Goal: Task Accomplishment & Management: Complete application form

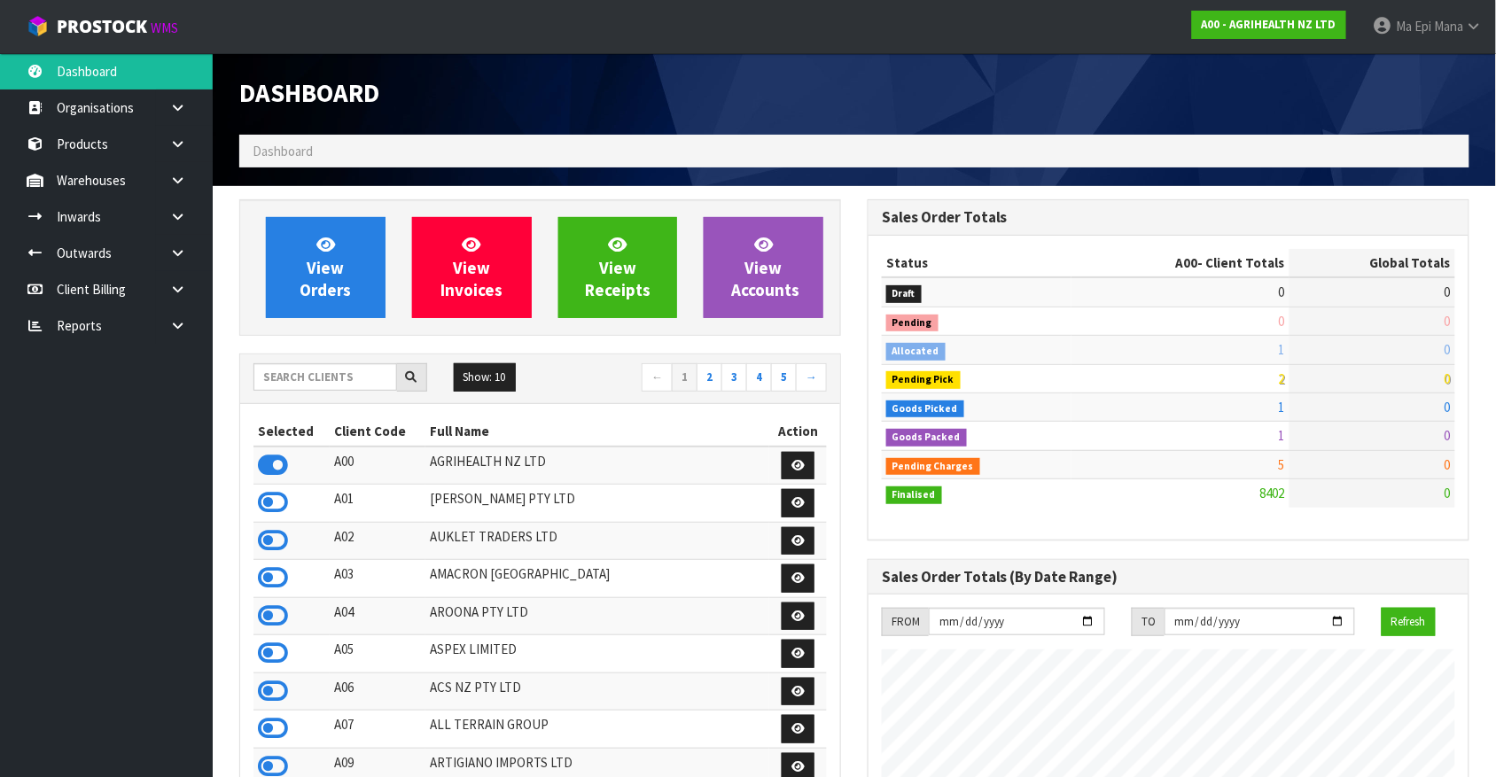
scroll to position [1348, 628]
click at [295, 386] on input "text" at bounding box center [326, 376] width 144 height 27
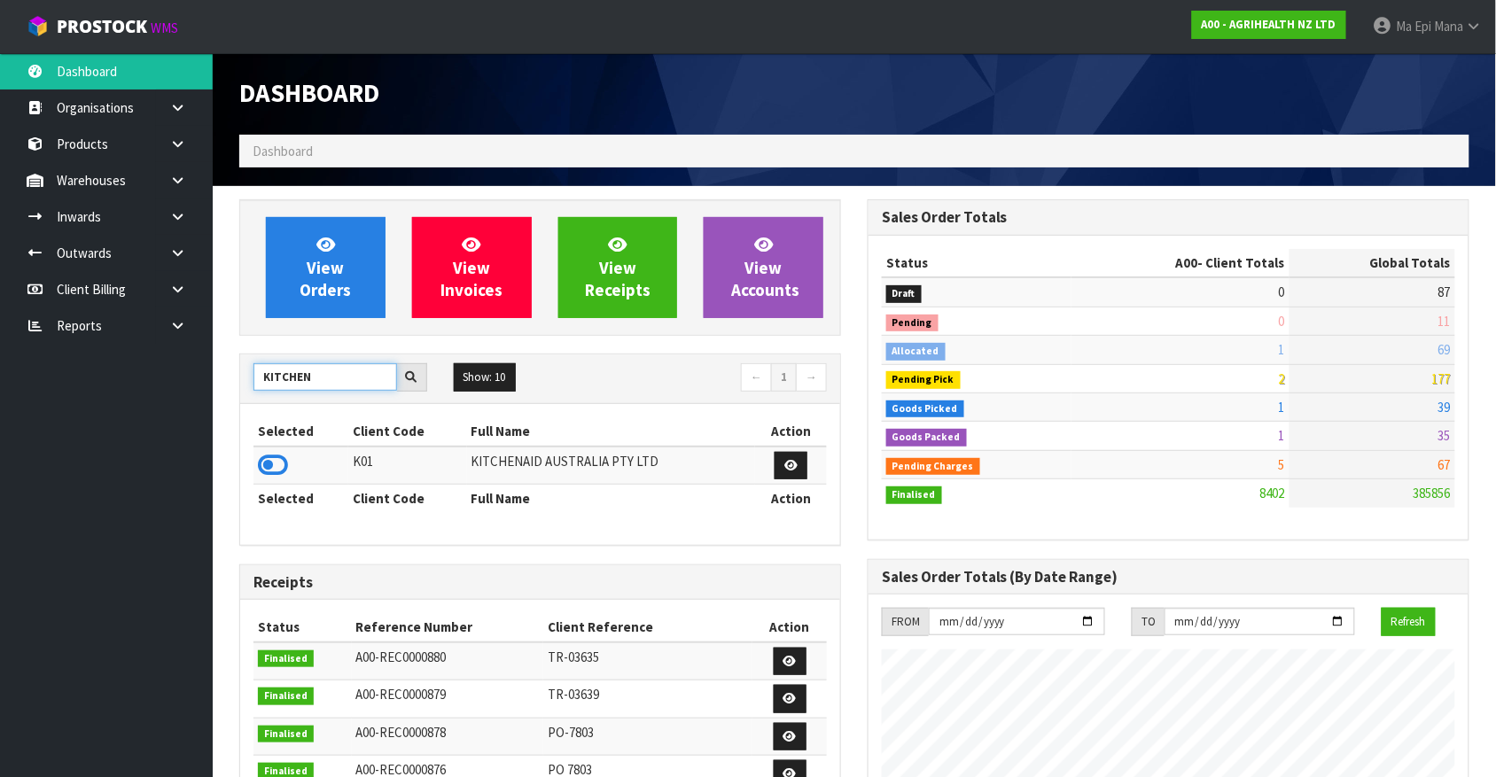
type input "KITCHEN"
click at [277, 470] on icon at bounding box center [273, 465] width 30 height 27
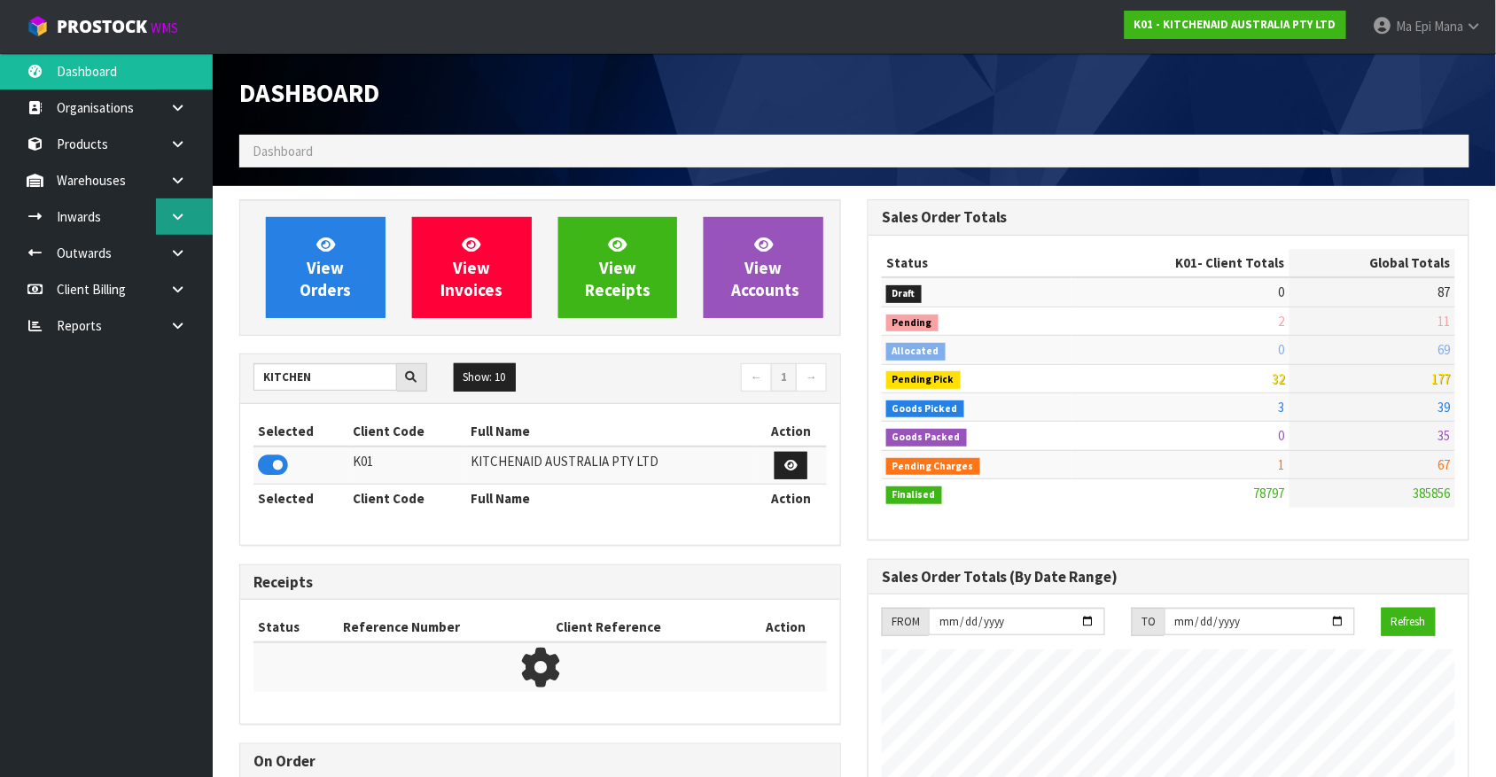
click at [173, 227] on link at bounding box center [184, 217] width 57 height 36
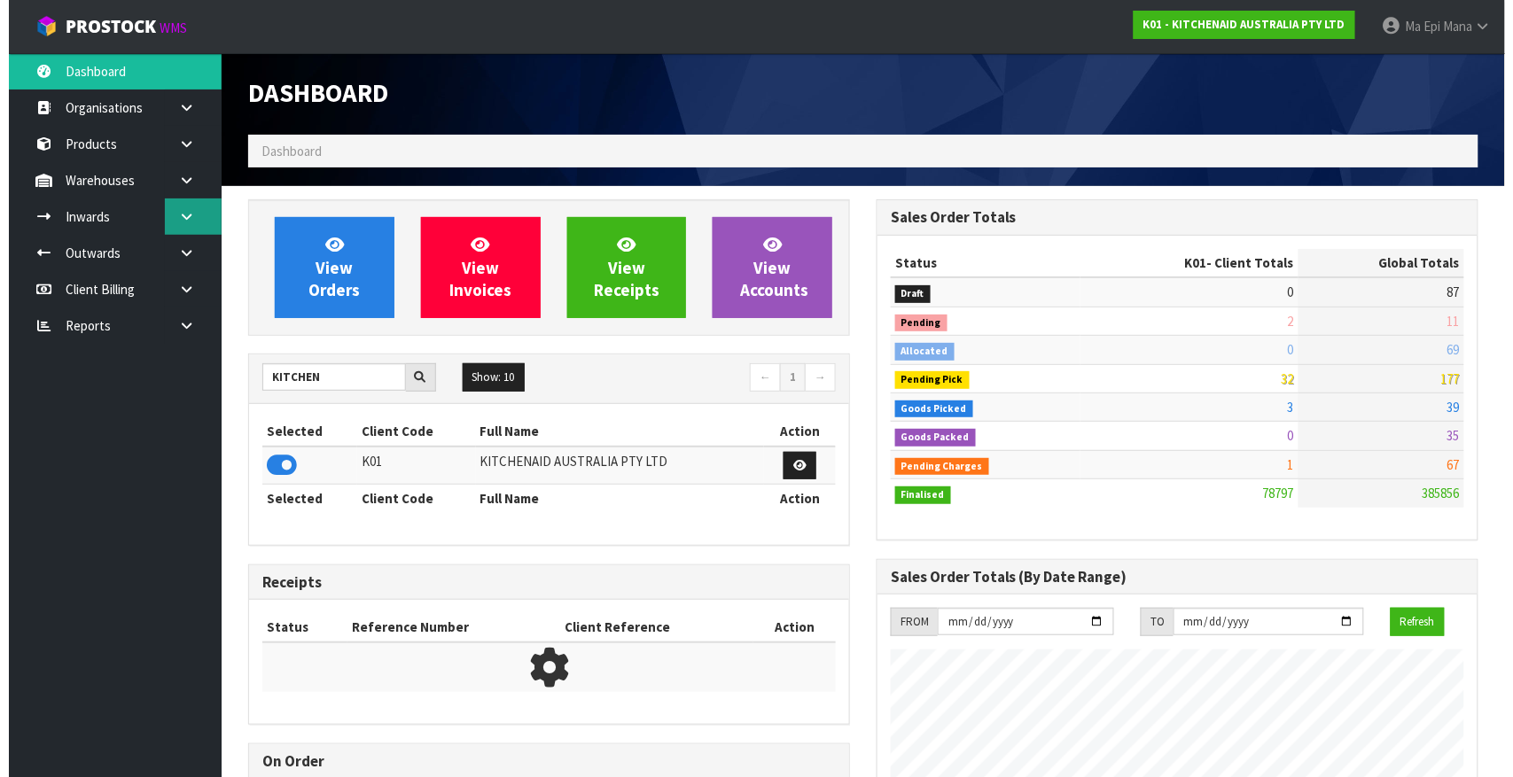
scroll to position [1348, 628]
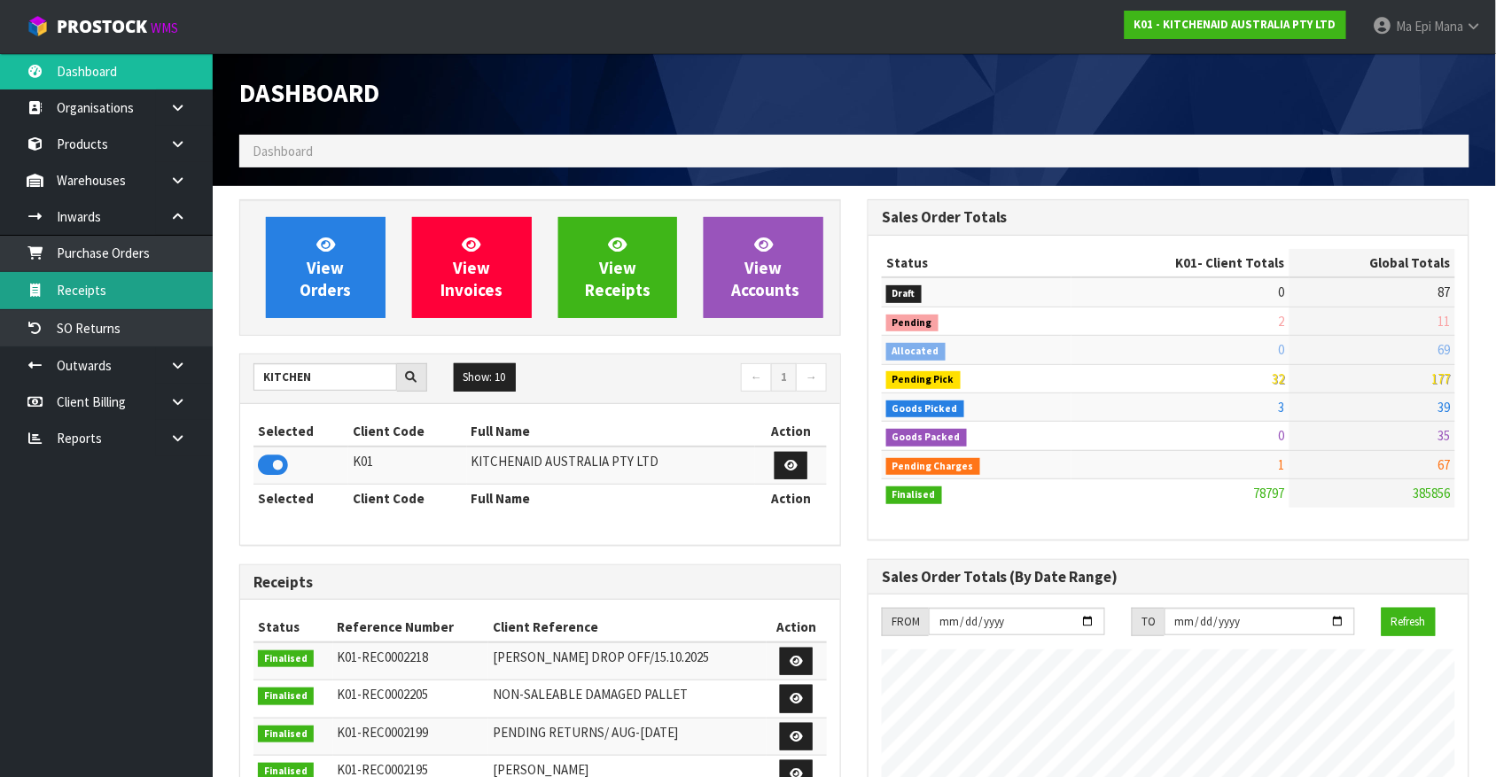
click at [120, 300] on link "Receipts" at bounding box center [106, 290] width 213 height 36
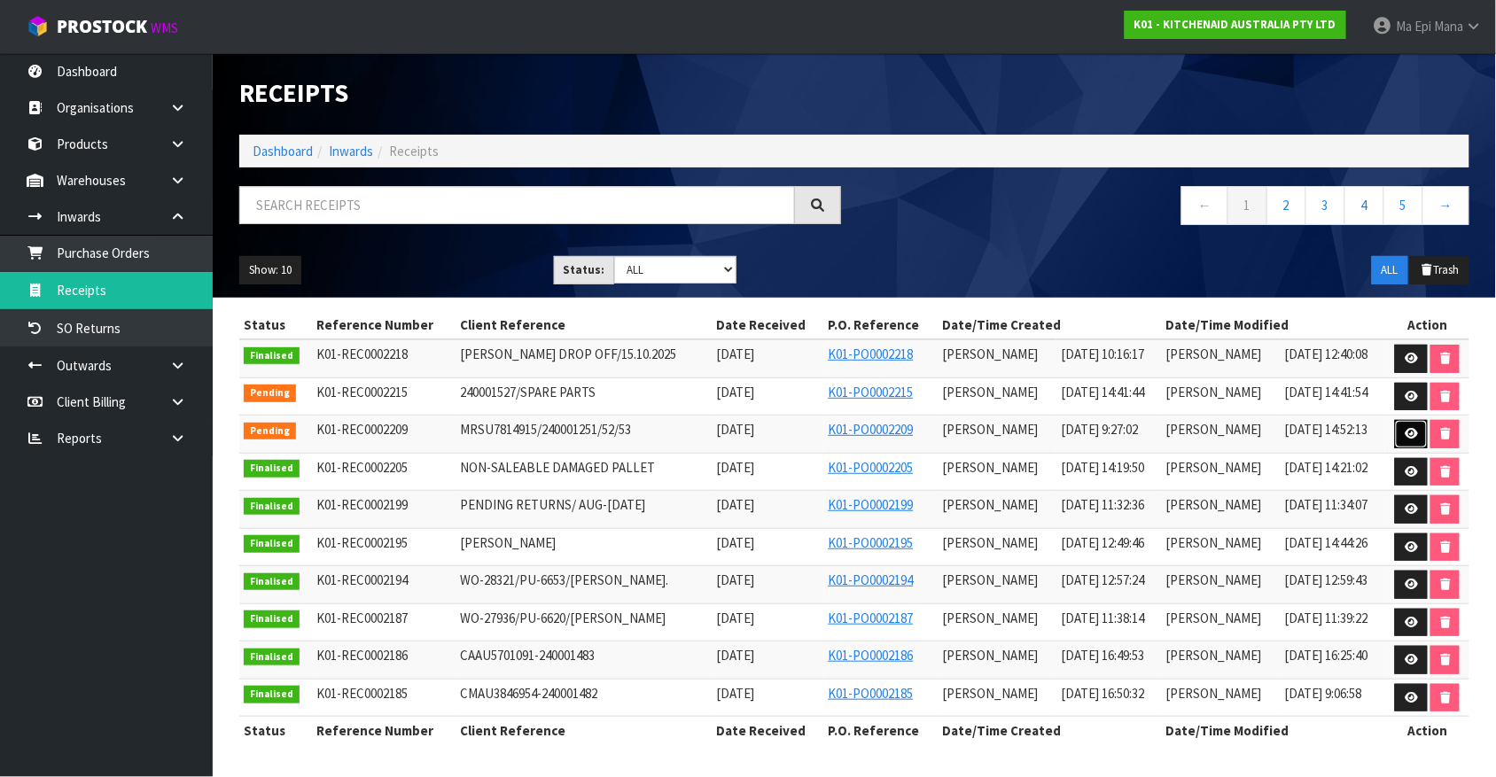
click at [1403, 435] on link at bounding box center [1411, 434] width 33 height 28
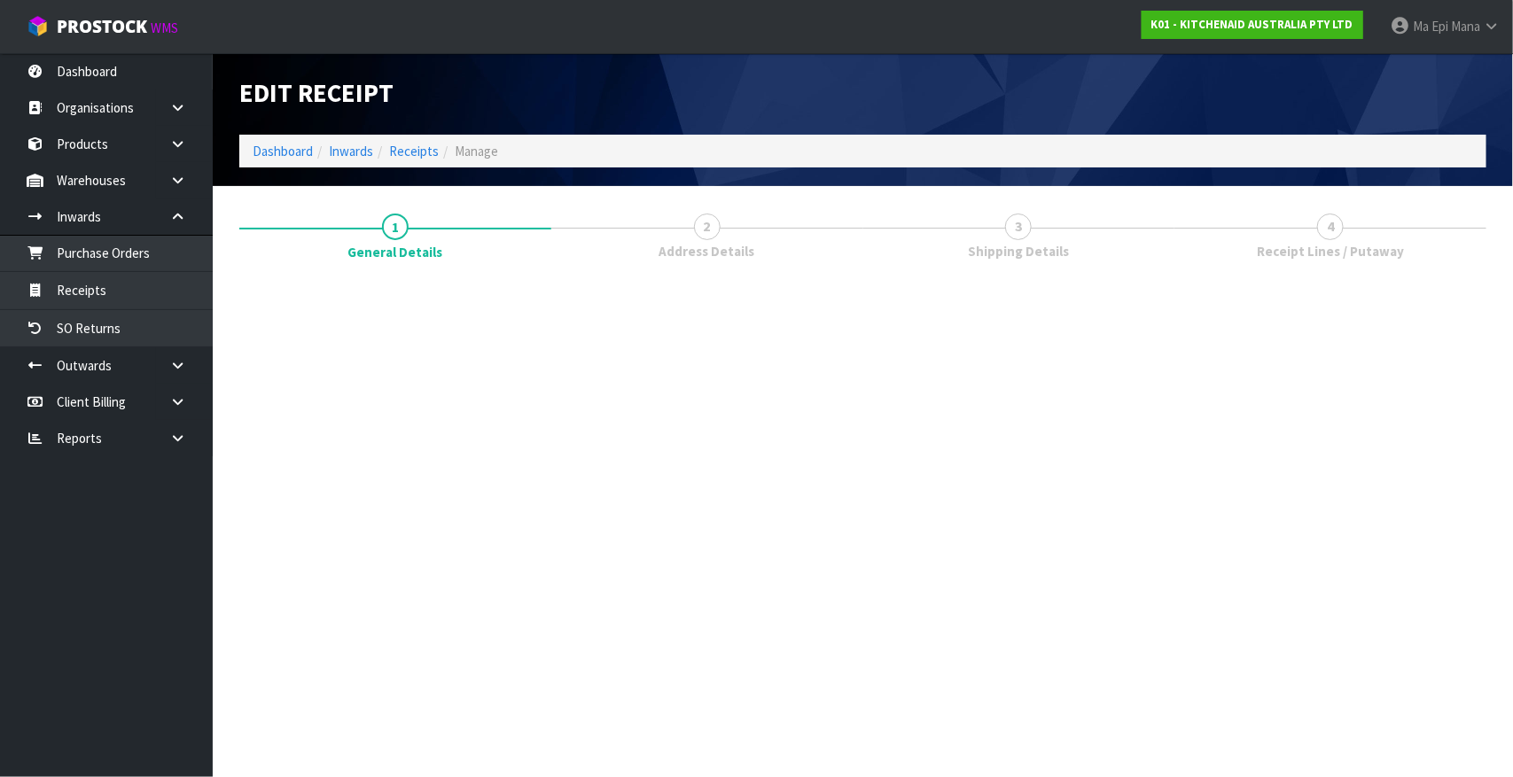
click at [782, 546] on section "Edit Receipt Dashboard Inwards Receipts Manage 1 General Details 2 Address Deta…" at bounding box center [756, 388] width 1513 height 777
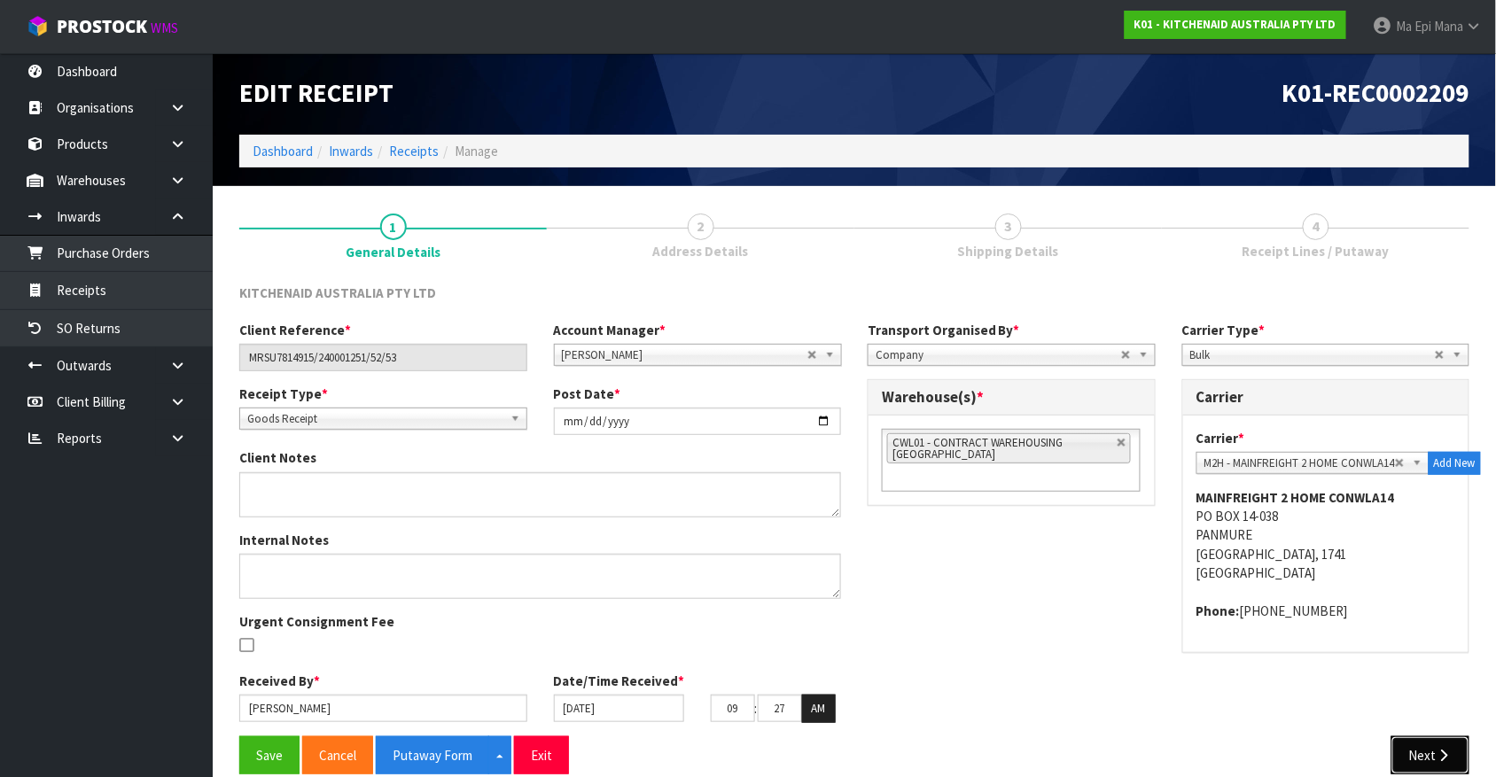
click at [1436, 743] on button "Next" at bounding box center [1431, 756] width 78 height 38
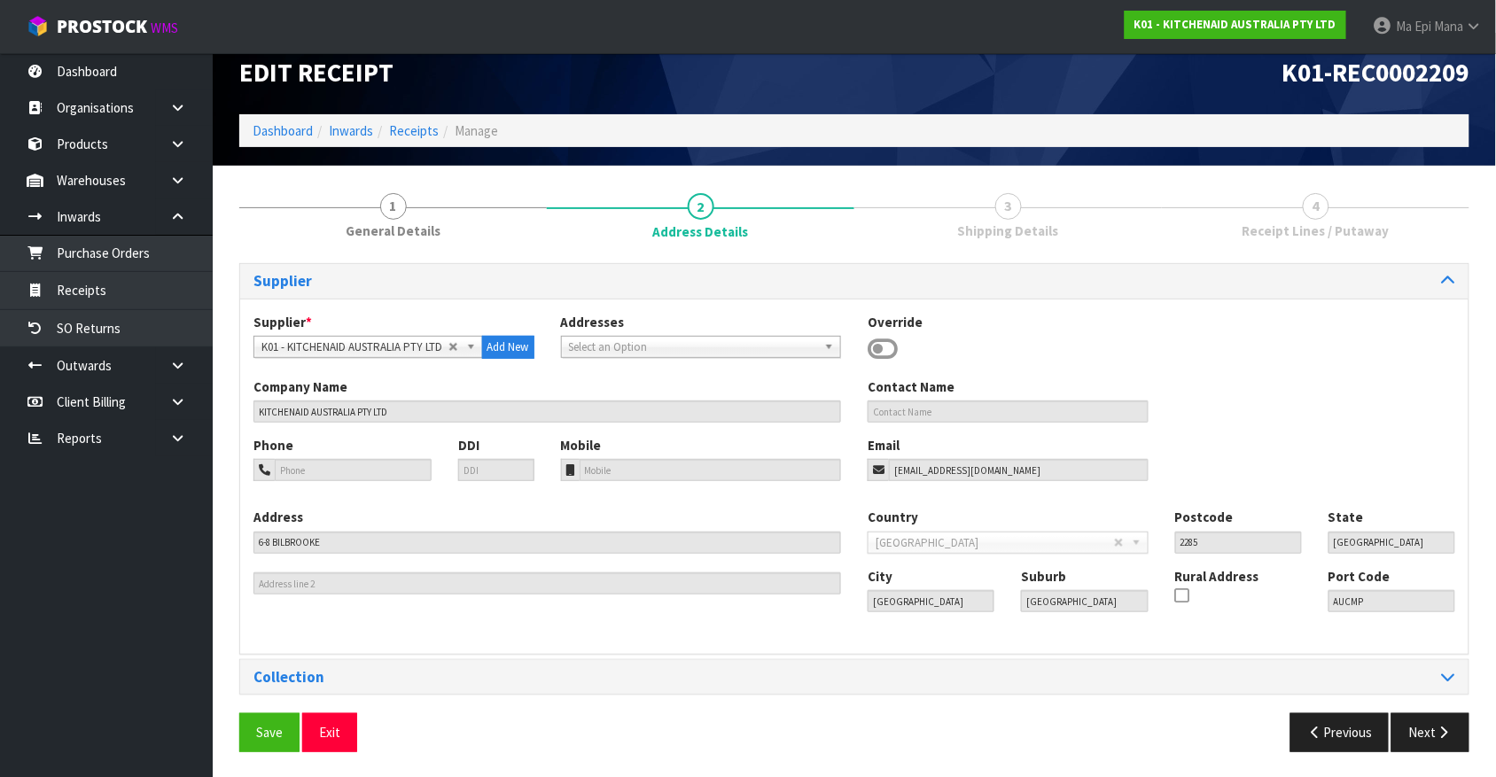
scroll to position [22, 0]
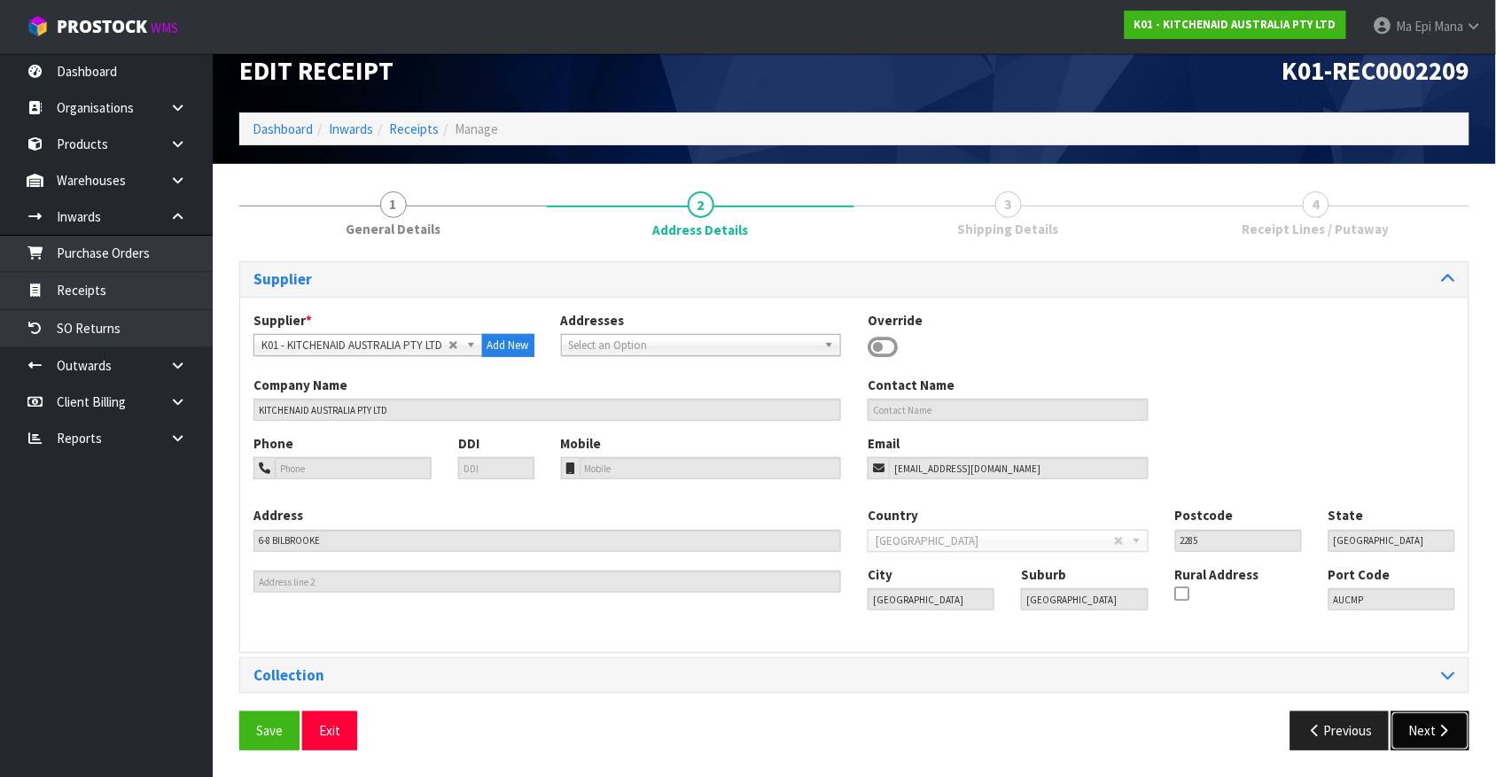
click at [1436, 743] on button "Next" at bounding box center [1431, 731] width 78 height 38
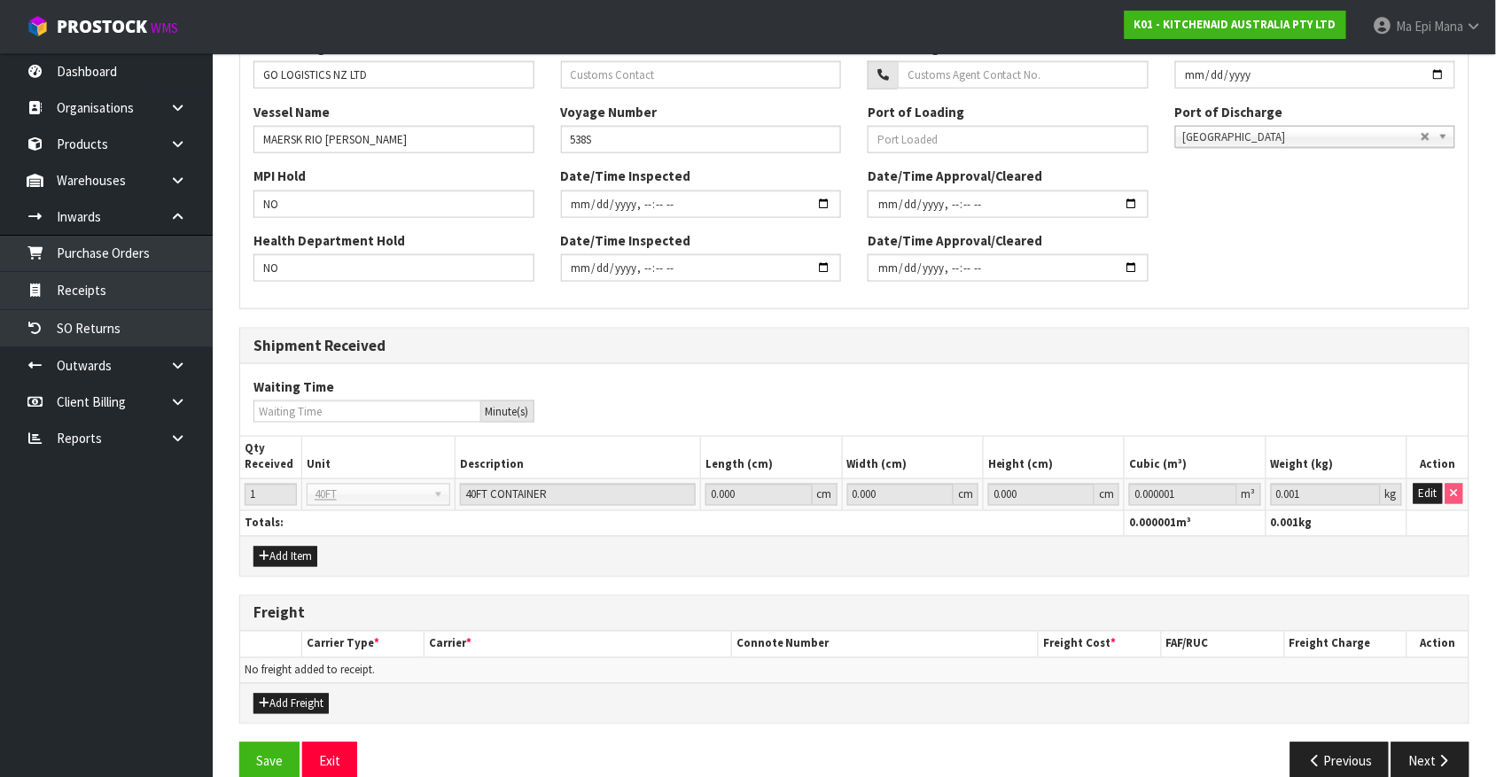
scroll to position [605, 0]
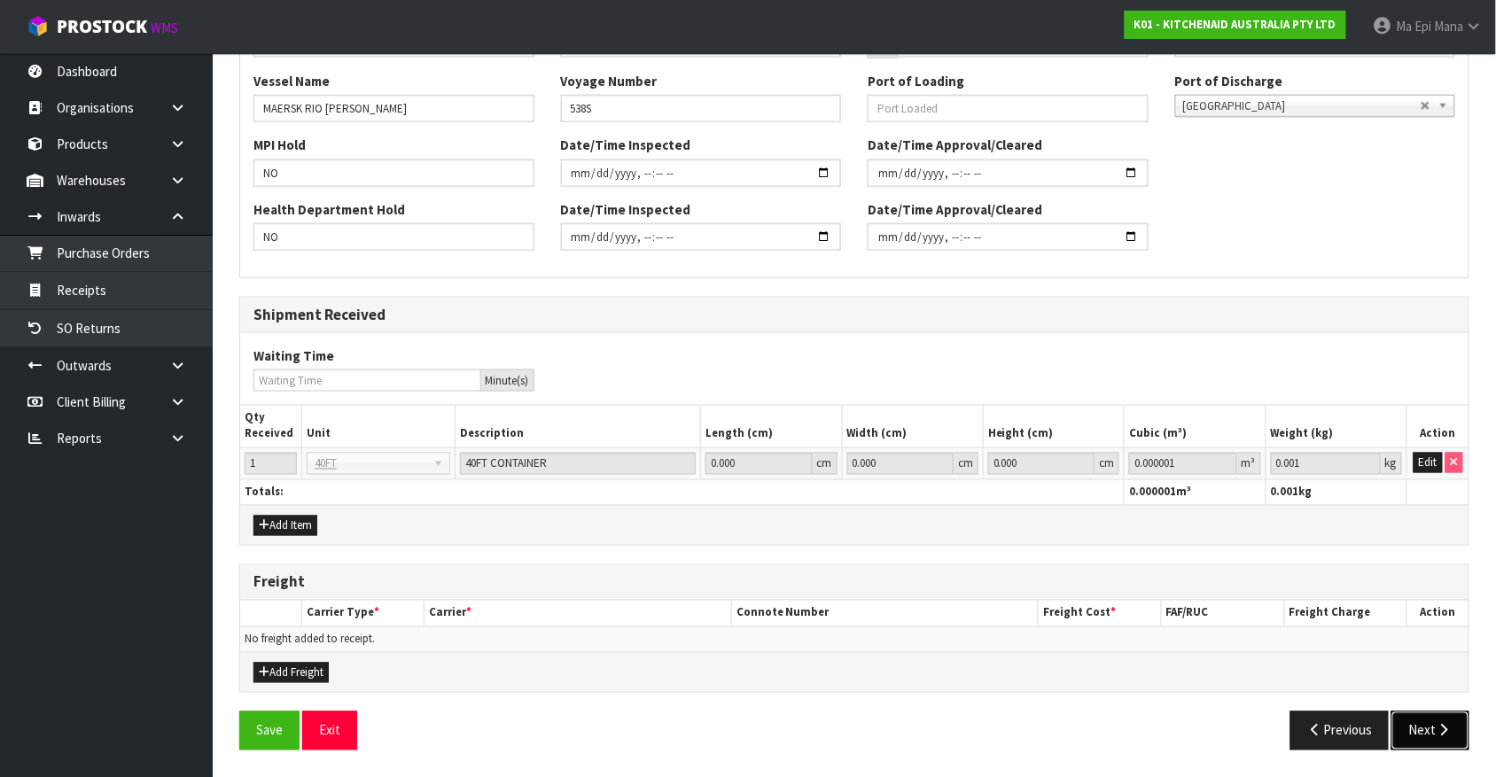
click at [1430, 722] on button "Next" at bounding box center [1431, 731] width 78 height 38
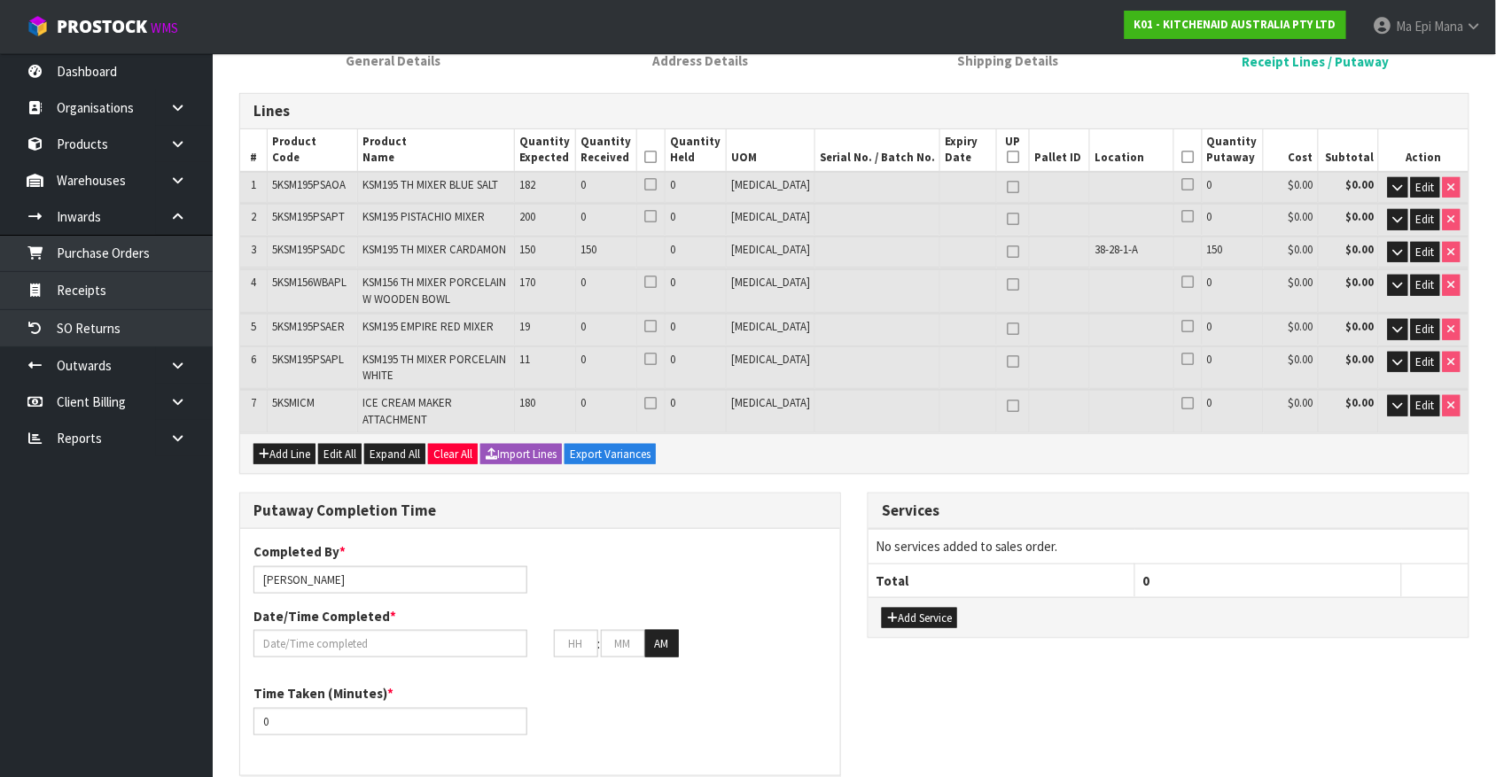
scroll to position [186, 0]
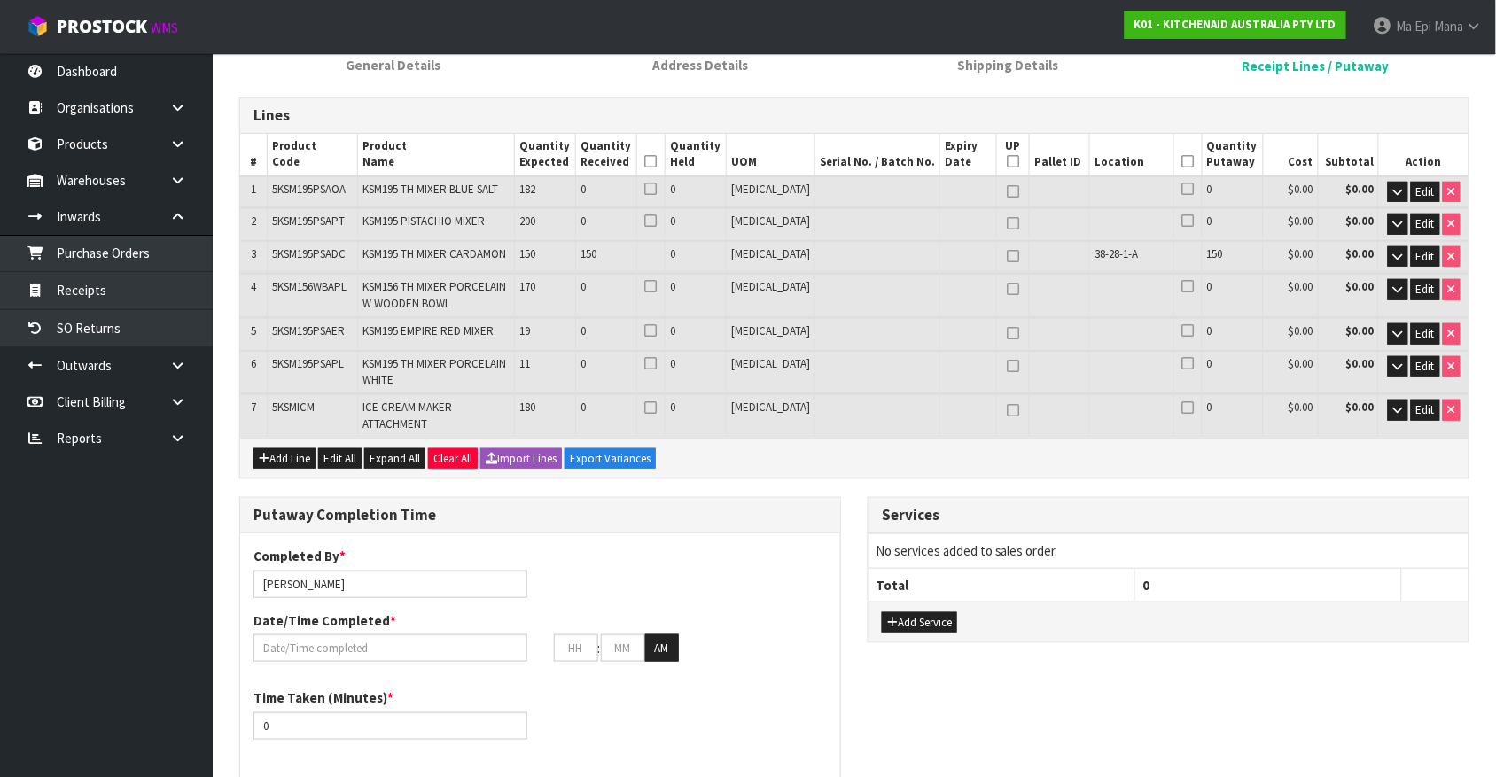
click at [1424, 419] on td "Edit" at bounding box center [1424, 415] width 90 height 43
click at [1421, 410] on span "Edit" at bounding box center [1426, 409] width 19 height 15
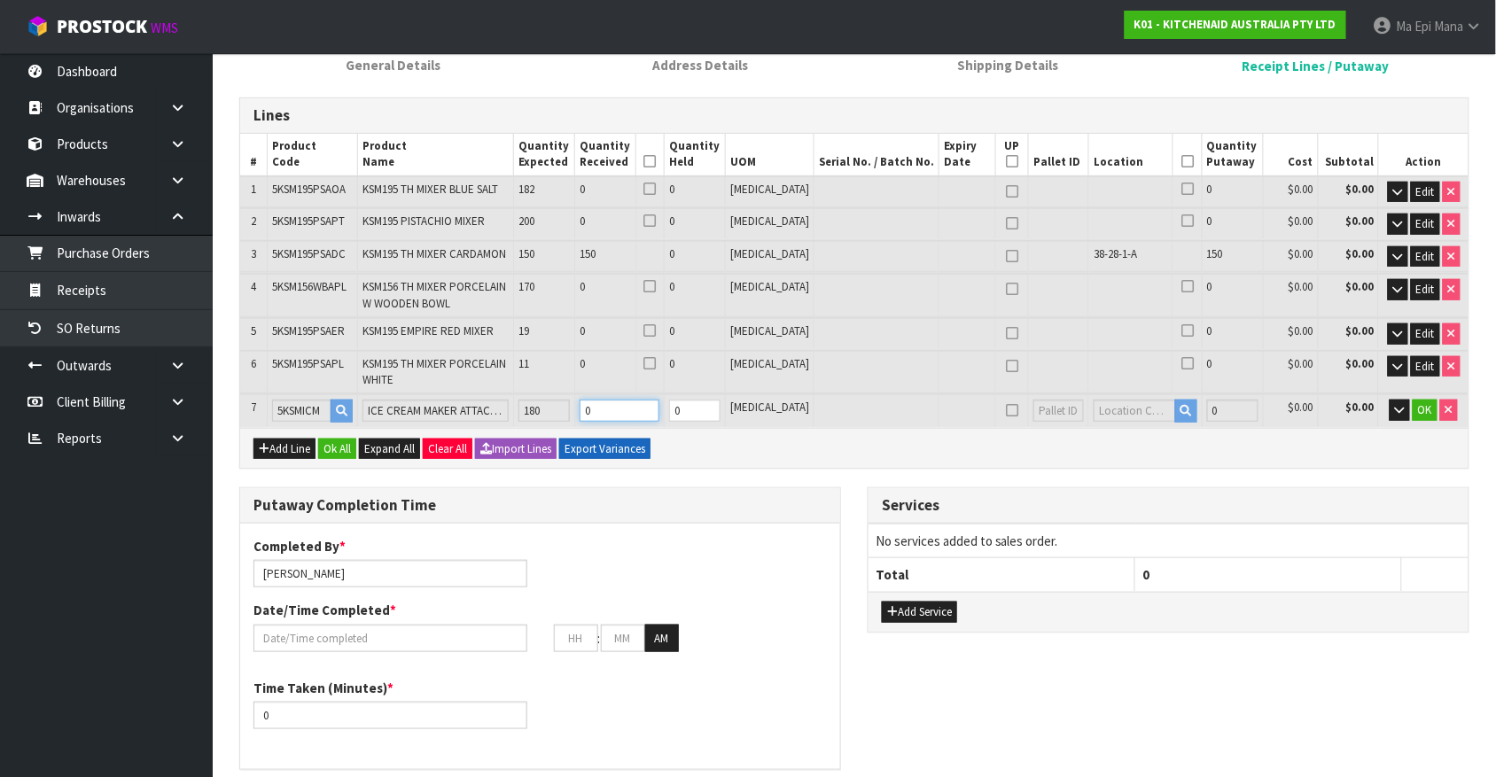
drag, startPoint x: 631, startPoint y: 415, endPoint x: 576, endPoint y: 436, distance: 58.9
click at [576, 436] on div "Lines # Product Code Product Name Quantity Expected Quantity Received Quantity …" at bounding box center [854, 283] width 1230 height 371
type input "8.145252"
type input "1975.86"
type input "18"
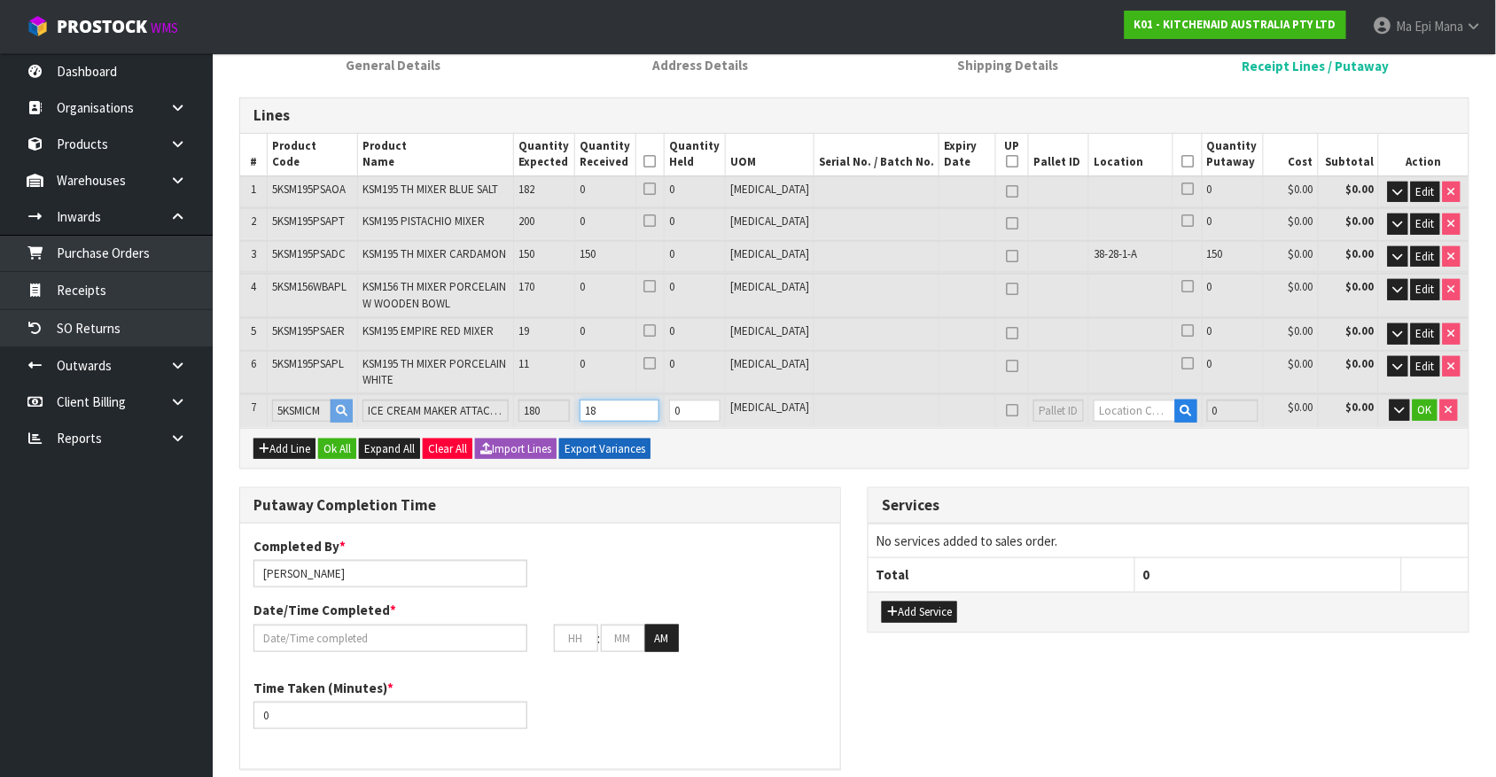
type input "159"
type input "8.245125"
type input "2032.98"
type input "180"
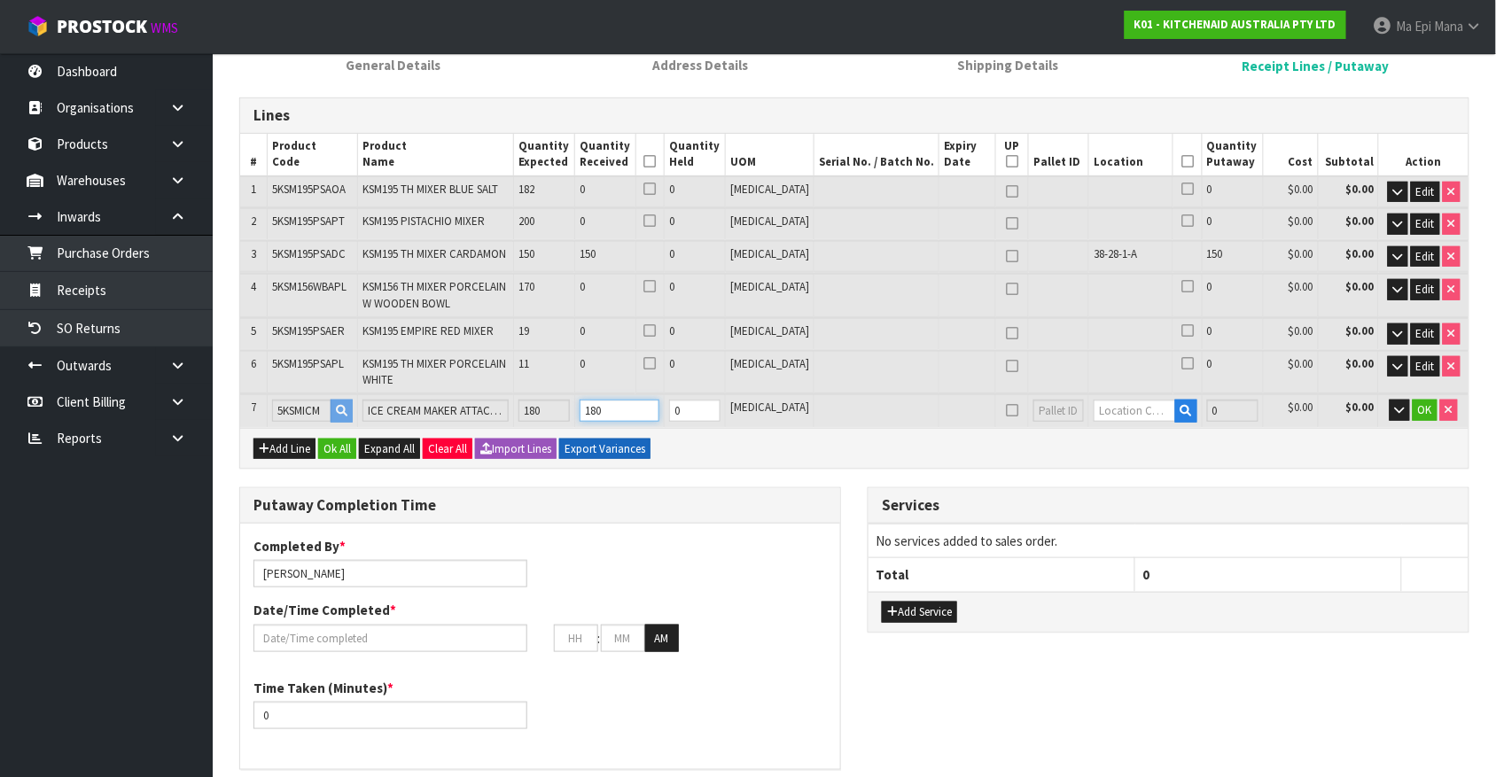
type input "240"
type input "9.30825"
type input "2577.3"
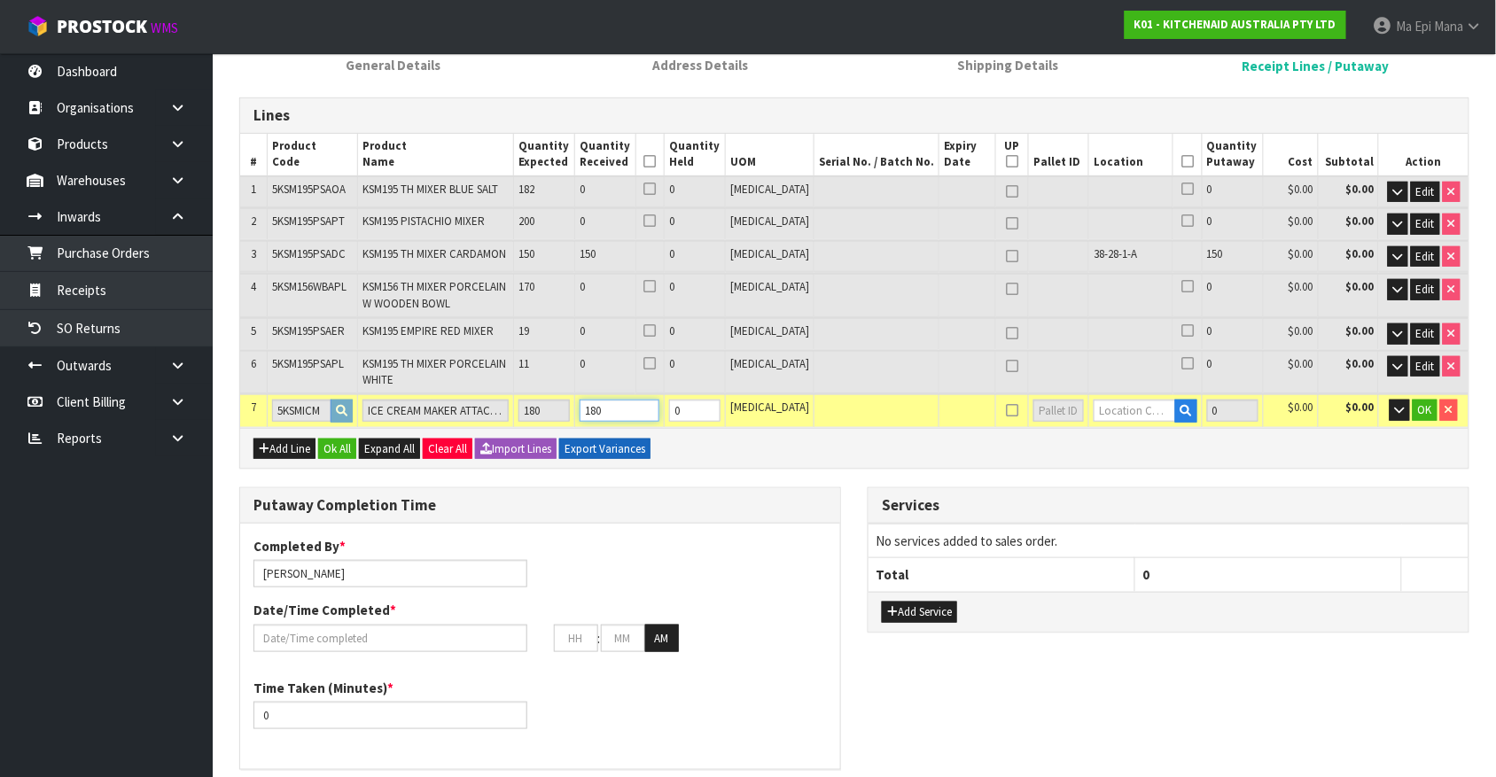
type input "180"
click at [1139, 410] on input "text" at bounding box center [1135, 411] width 82 height 22
type input "38-42-3-A"
type input "330"
type input "180"
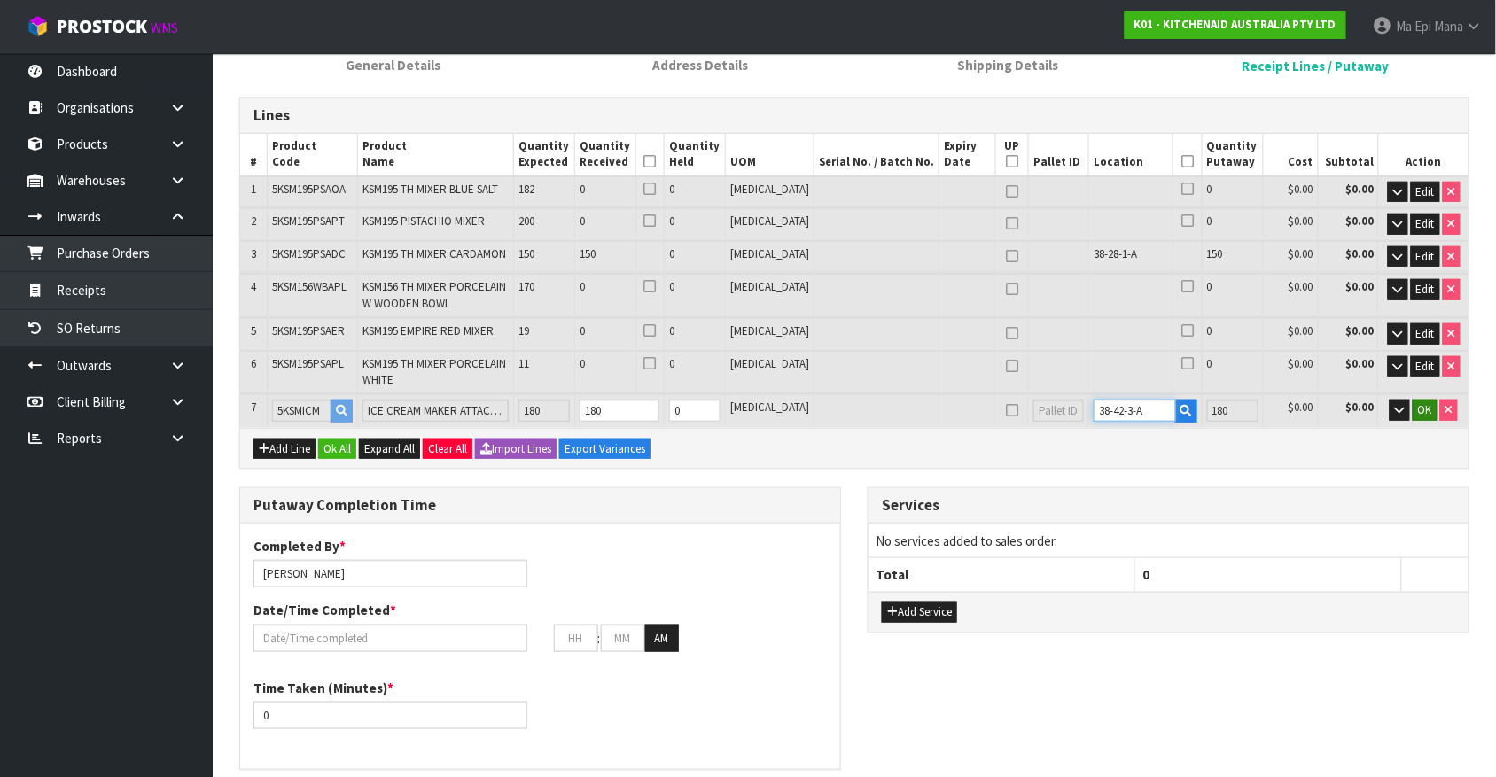
type input "38-42-3-A"
click at [1427, 406] on span "OK" at bounding box center [1425, 409] width 14 height 15
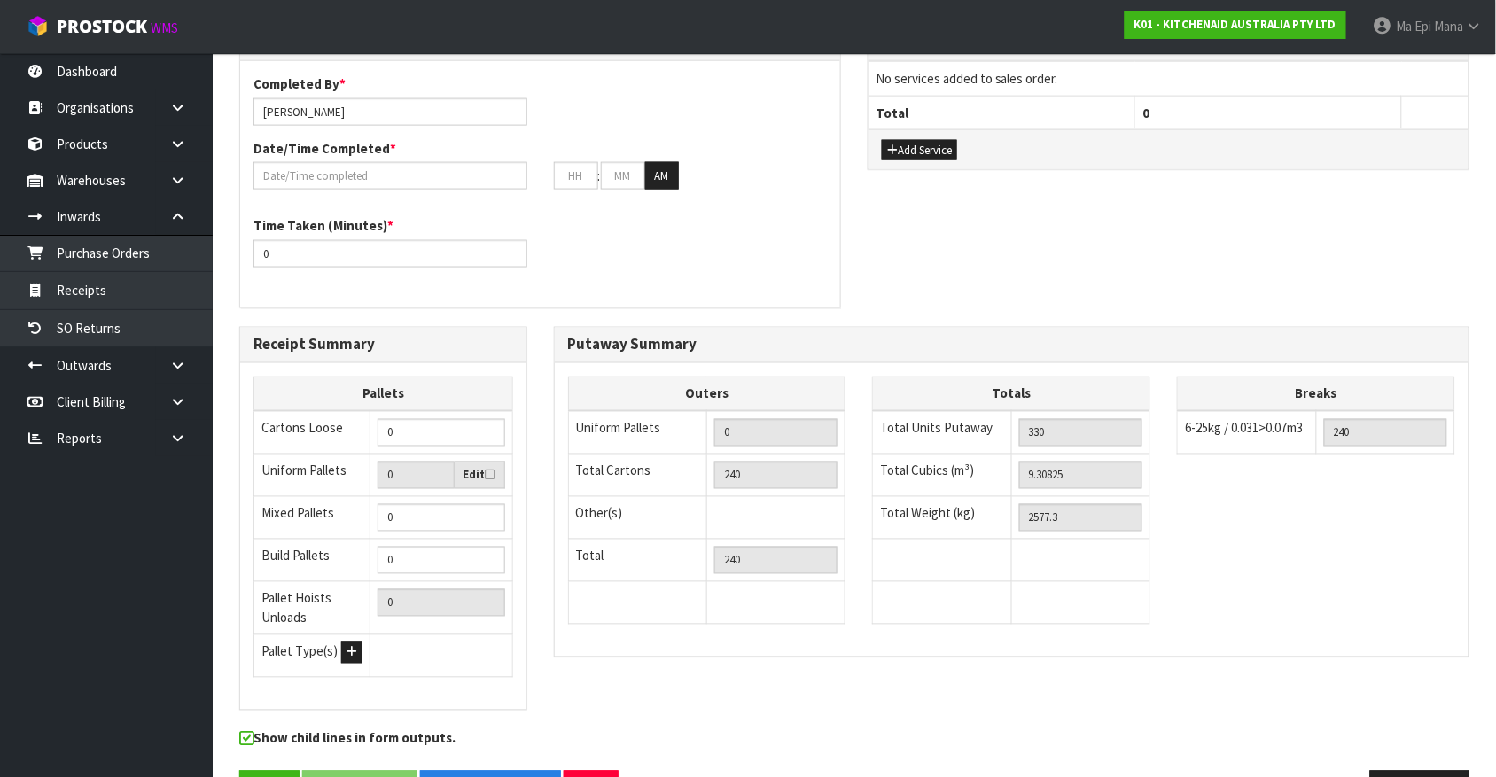
scroll to position [707, 0]
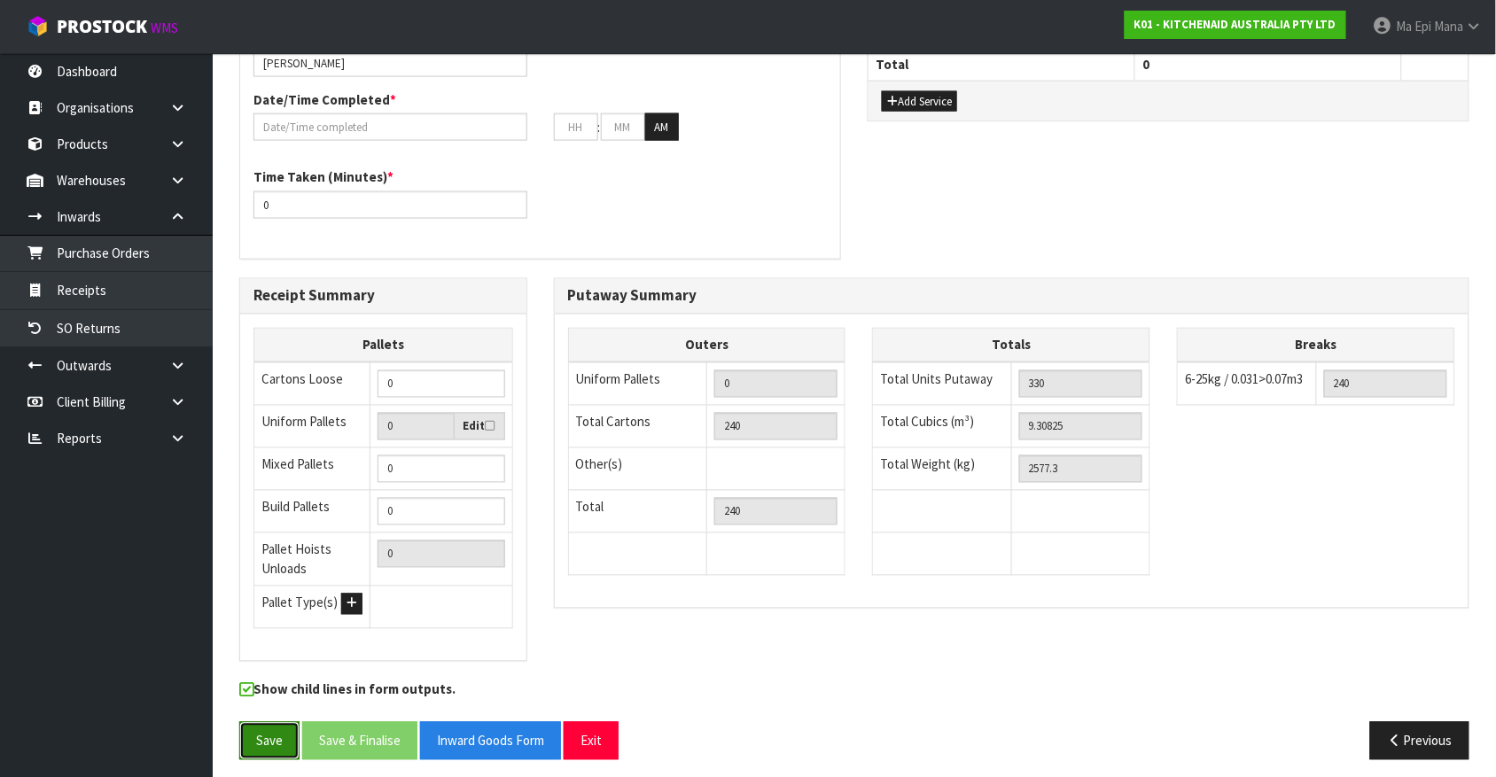
click at [270, 733] on button "Save" at bounding box center [269, 741] width 60 height 38
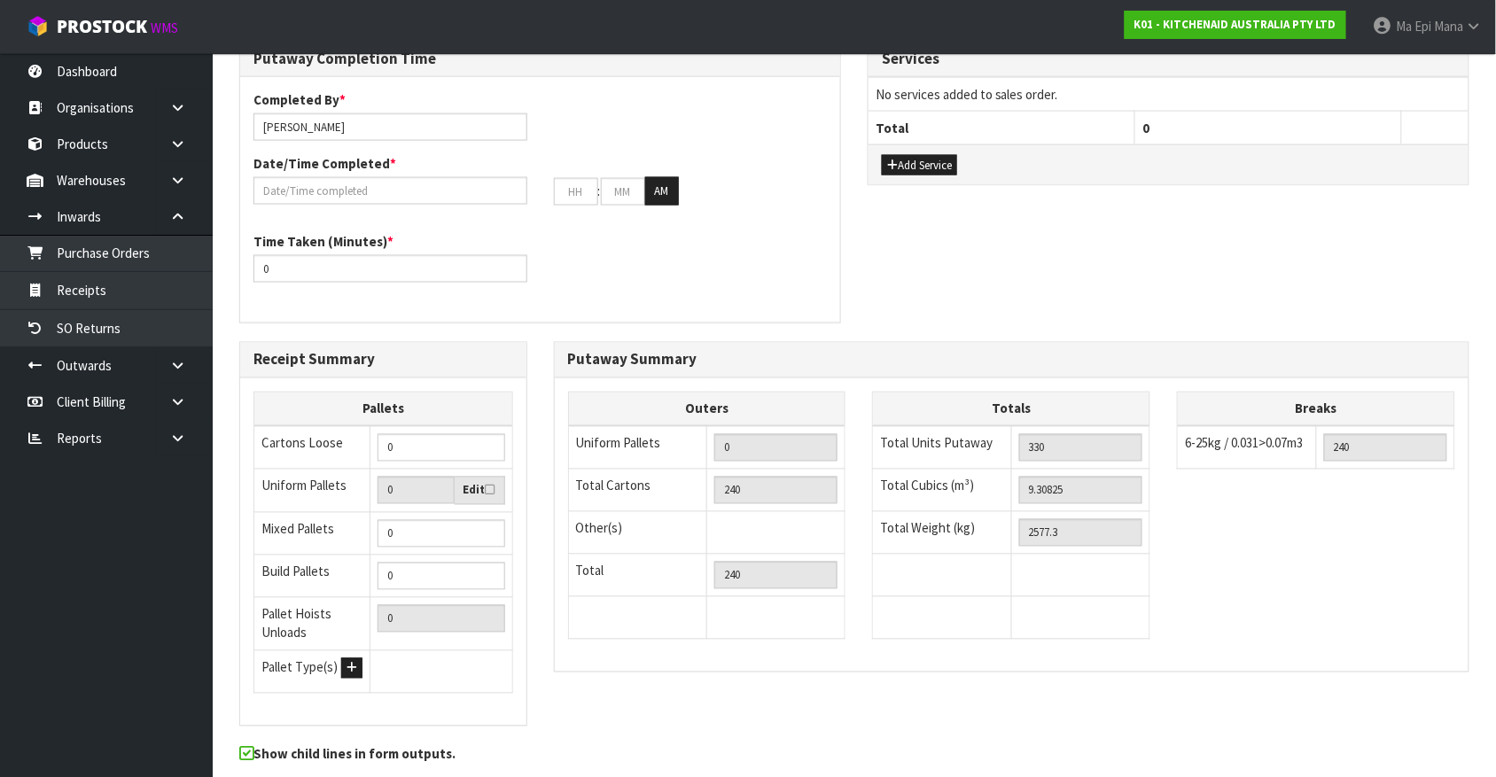
scroll to position [0, 0]
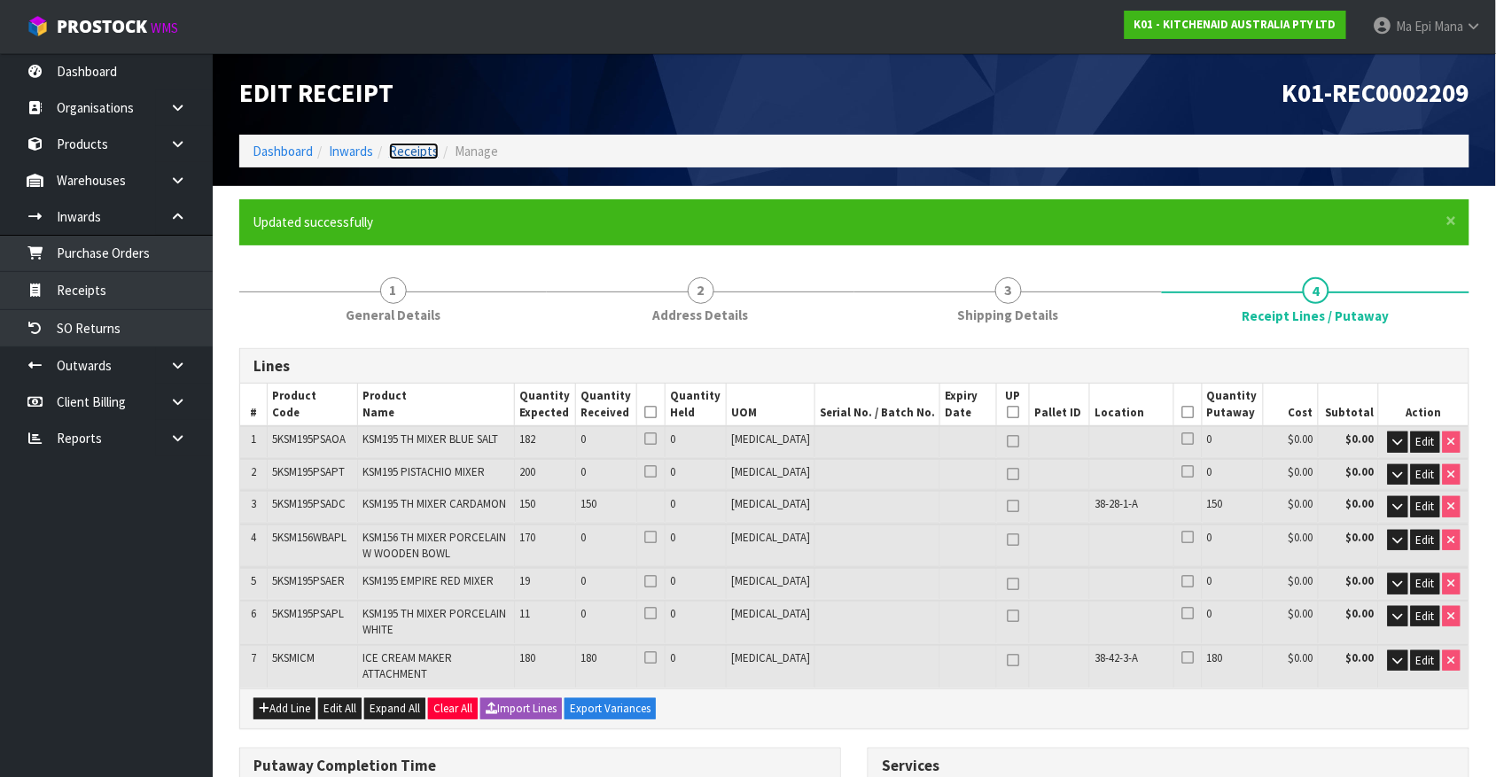
click at [402, 143] on link "Receipts" at bounding box center [414, 151] width 50 height 17
